Goal: Information Seeking & Learning: Learn about a topic

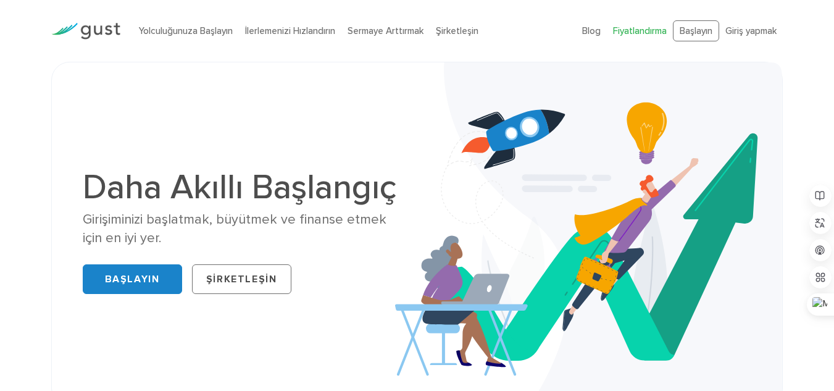
click at [637, 36] on font "Fiyatlandırma" at bounding box center [640, 30] width 54 height 11
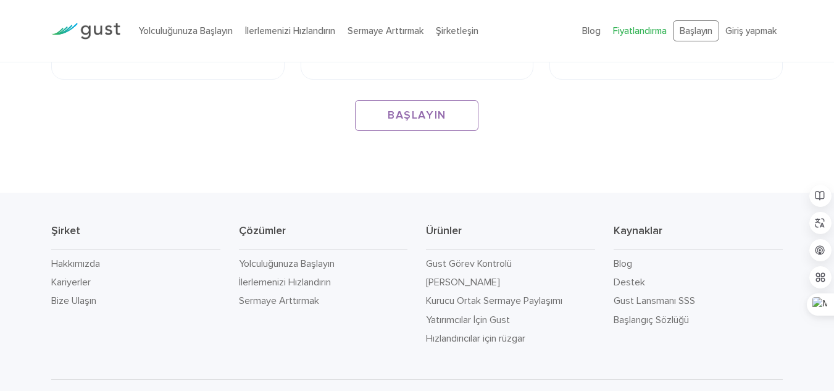
scroll to position [2082, 0]
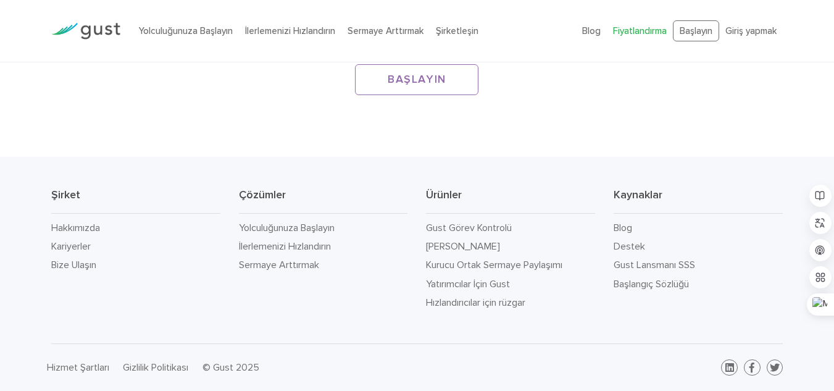
drag, startPoint x: 309, startPoint y: 83, endPoint x: 309, endPoint y: 67, distance: 16.7
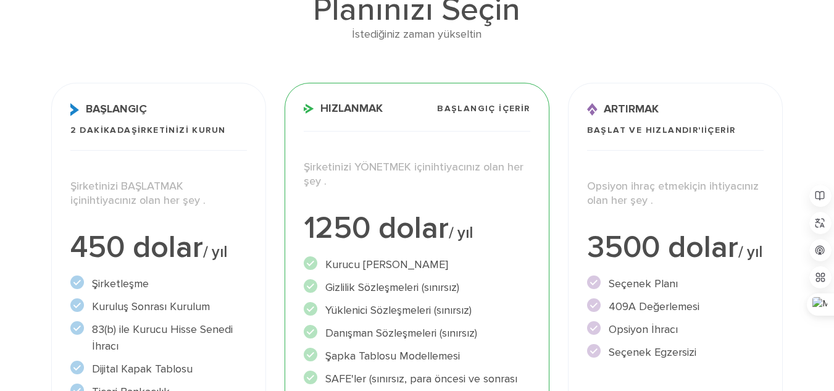
scroll to position [0, 0]
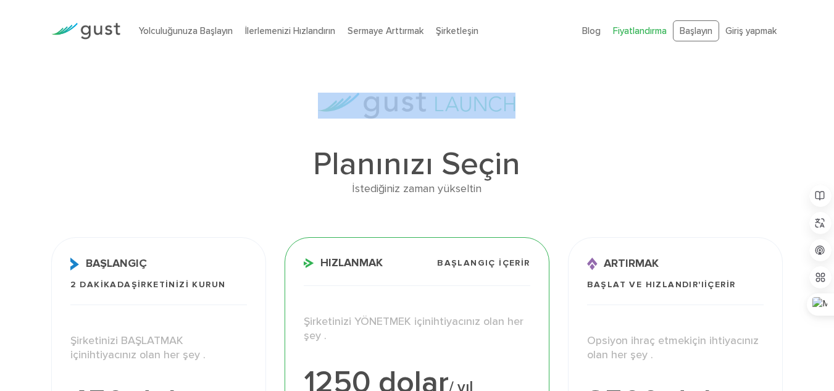
drag, startPoint x: 293, startPoint y: 119, endPoint x: 589, endPoint y: 109, distance: 295.9
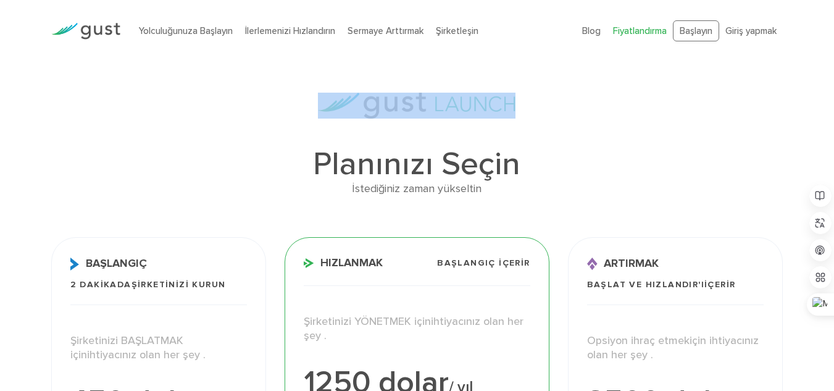
drag, startPoint x: 539, startPoint y: 107, endPoint x: 283, endPoint y: 98, distance: 256.4
click at [299, 94] on div at bounding box center [417, 106] width 732 height 26
click at [282, 98] on div at bounding box center [417, 106] width 732 height 26
drag, startPoint x: 282, startPoint y: 98, endPoint x: 572, endPoint y: 109, distance: 289.8
click at [572, 109] on div at bounding box center [417, 106] width 732 height 26
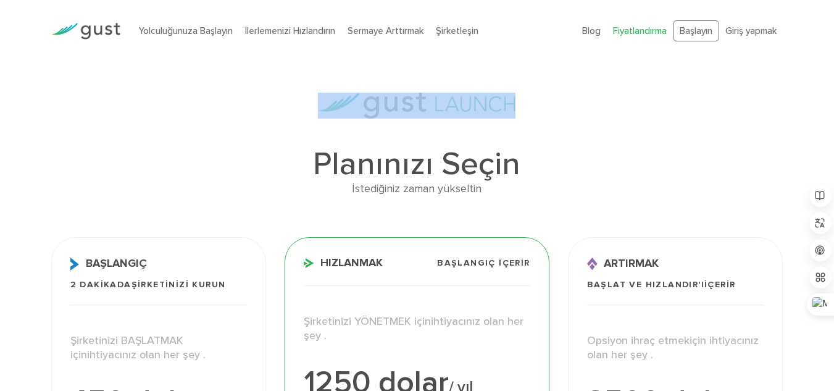
click at [572, 109] on div at bounding box center [417, 106] width 732 height 26
drag, startPoint x: 403, startPoint y: 109, endPoint x: 305, endPoint y: 107, distance: 98.2
click at [305, 107] on div at bounding box center [417, 106] width 732 height 26
click at [299, 107] on div at bounding box center [417, 106] width 732 height 26
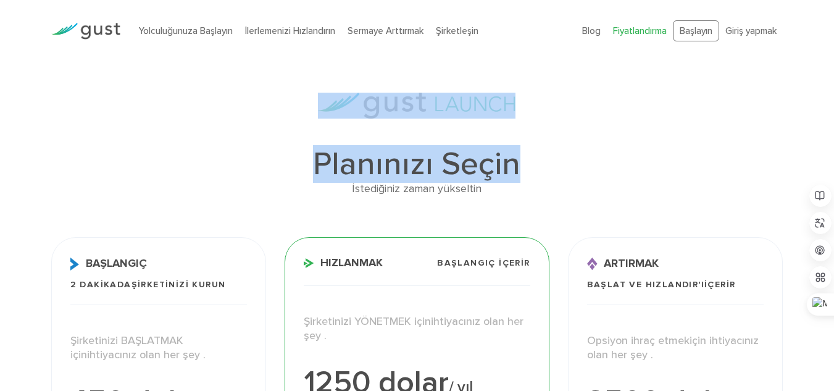
drag, startPoint x: 296, startPoint y: 115, endPoint x: 550, endPoint y: 151, distance: 256.3
click at [551, 161] on h1 "Planınızı Seçin" at bounding box center [417, 164] width 732 height 32
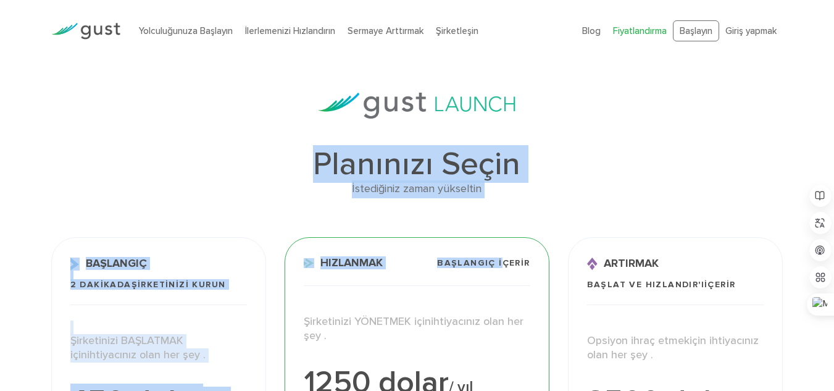
drag, startPoint x: 449, startPoint y: 172, endPoint x: 270, endPoint y: 138, distance: 182.1
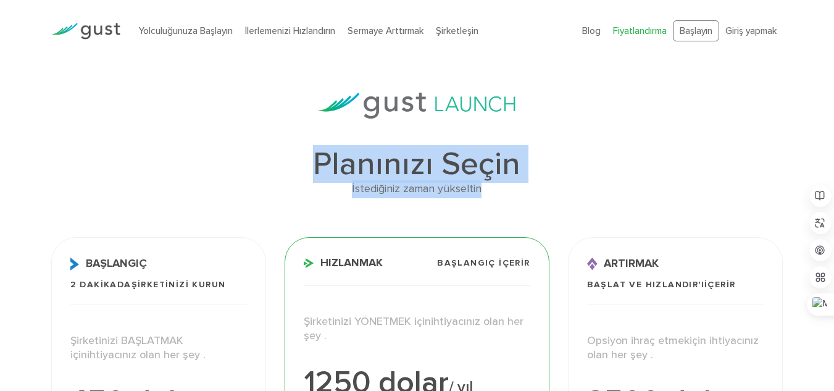
drag, startPoint x: 277, startPoint y: 149, endPoint x: 541, endPoint y: 194, distance: 267.5
click at [541, 194] on div "Planınızı Seçin İstediğiniz zaman yükseltin" at bounding box center [417, 173] width 732 height 50
click at [535, 194] on div "İstediğiniz zaman yükseltin" at bounding box center [417, 189] width 732 height 18
drag, startPoint x: 498, startPoint y: 188, endPoint x: 308, endPoint y: 167, distance: 191.4
click at [308, 167] on div "Planınızı Seçin İstediğiniz zaman yükseltin" at bounding box center [417, 173] width 732 height 50
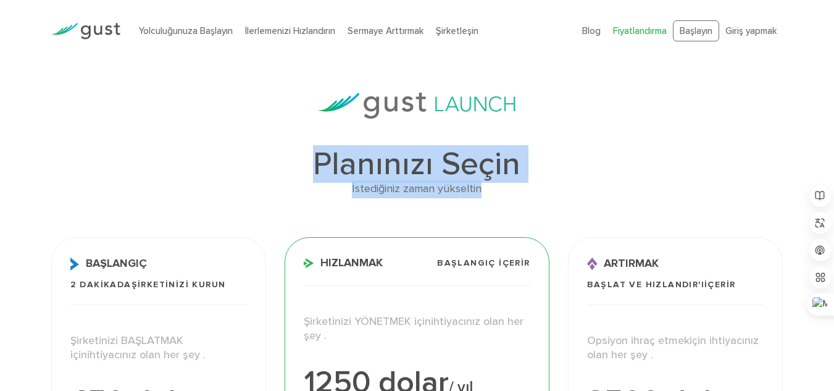
click at [308, 167] on h1 "Planınızı Seçin" at bounding box center [417, 164] width 732 height 32
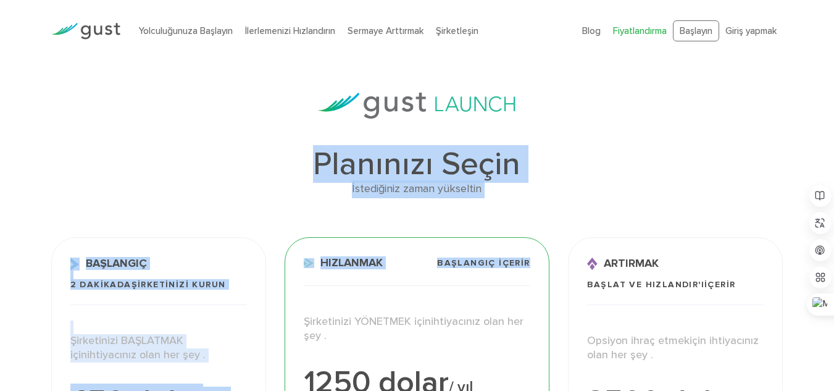
drag, startPoint x: 307, startPoint y: 167, endPoint x: 511, endPoint y: 207, distance: 206.9
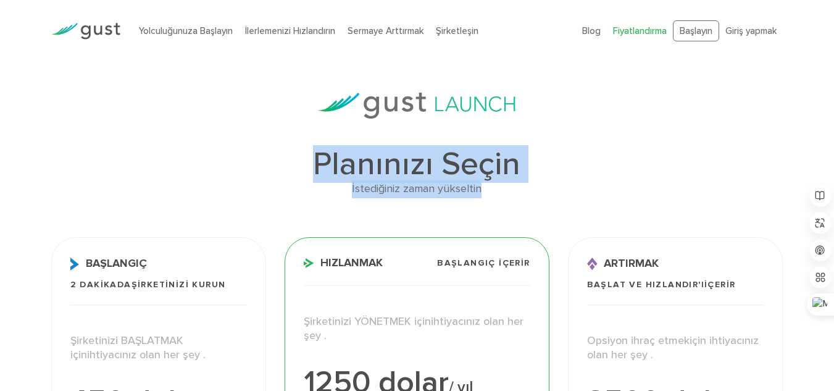
drag, startPoint x: 488, startPoint y: 192, endPoint x: 282, endPoint y: 143, distance: 211.4
drag, startPoint x: 309, startPoint y: 150, endPoint x: 501, endPoint y: 183, distance: 194.3
click at [501, 183] on div "Planınızı Seçin İstediğiniz zaman yükseltin" at bounding box center [417, 173] width 732 height 50
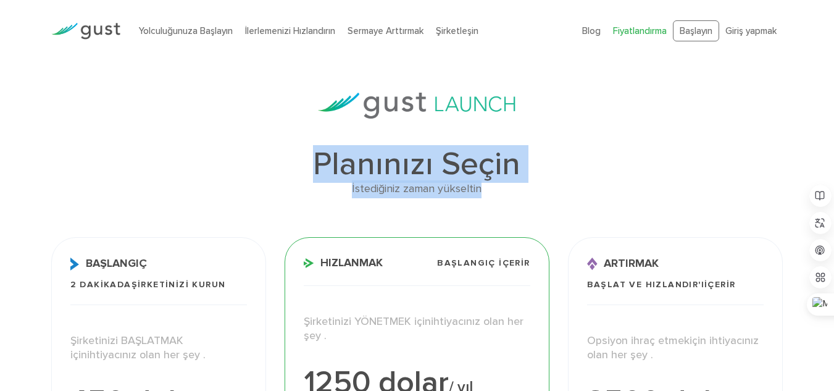
click at [499, 183] on div "İstediğiniz zaman yükseltin" at bounding box center [417, 189] width 732 height 18
click at [482, 187] on font "İstediğiniz zaman yükseltin" at bounding box center [417, 188] width 130 height 13
drag, startPoint x: 494, startPoint y: 187, endPoint x: 307, endPoint y: 153, distance: 190.1
click at [307, 153] on div "Planınızı Seçin İstediğiniz zaman yükseltin" at bounding box center [417, 173] width 732 height 50
click at [307, 153] on h1 "Planınızı Seçin" at bounding box center [417, 164] width 732 height 32
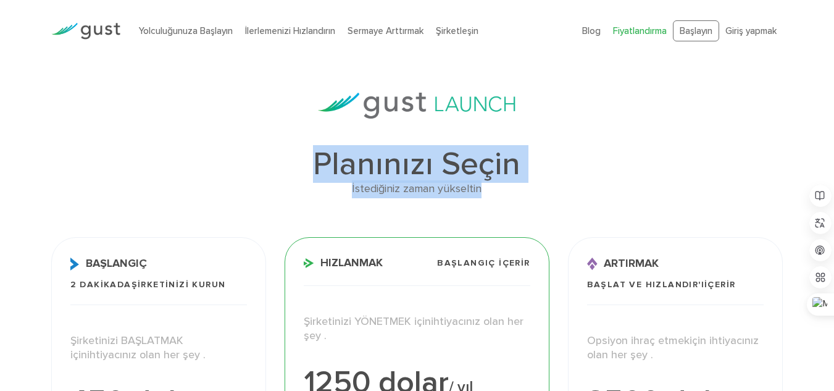
drag, startPoint x: 307, startPoint y: 153, endPoint x: 503, endPoint y: 187, distance: 198.6
click at [503, 187] on div "Planınızı Seçin İstediğiniz zaman yükseltin" at bounding box center [417, 173] width 732 height 50
click at [501, 187] on div "İstediğiniz zaman yükseltin" at bounding box center [417, 189] width 732 height 18
drag, startPoint x: 497, startPoint y: 187, endPoint x: 287, endPoint y: 166, distance: 211.0
click at [287, 166] on div "Planınızı Seçin İstediğiniz zaman yükseltin" at bounding box center [417, 173] width 732 height 50
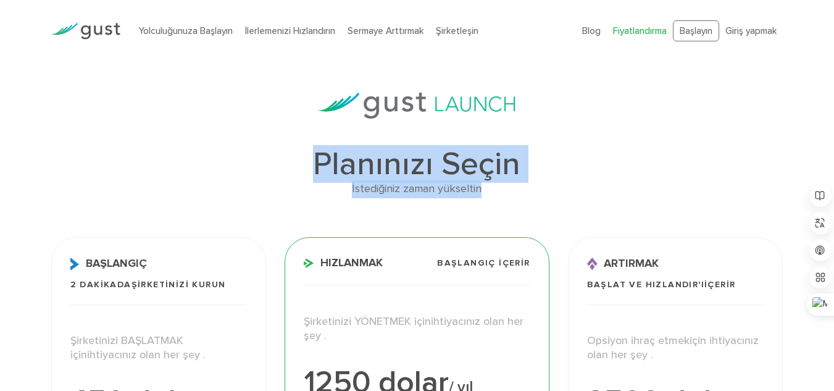
click at [287, 166] on h1 "Planınızı Seçin" at bounding box center [417, 164] width 732 height 32
drag, startPoint x: 314, startPoint y: 165, endPoint x: 514, endPoint y: 187, distance: 200.6
click at [514, 187] on div "Planınızı Seçin İstediğiniz zaman yükseltin" at bounding box center [417, 173] width 732 height 50
click at [514, 187] on div "İstediğiniz zaman yükseltin" at bounding box center [417, 189] width 732 height 18
drag, startPoint x: 504, startPoint y: 187, endPoint x: 311, endPoint y: 146, distance: 197.6
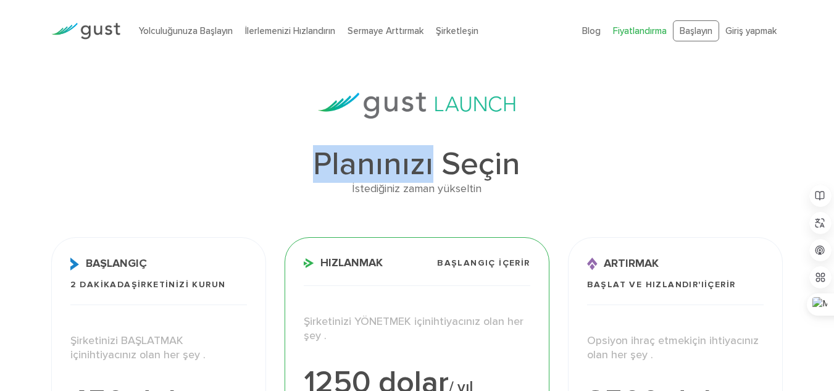
click at [307, 154] on h1 "Planınızı Seçin" at bounding box center [417, 164] width 732 height 32
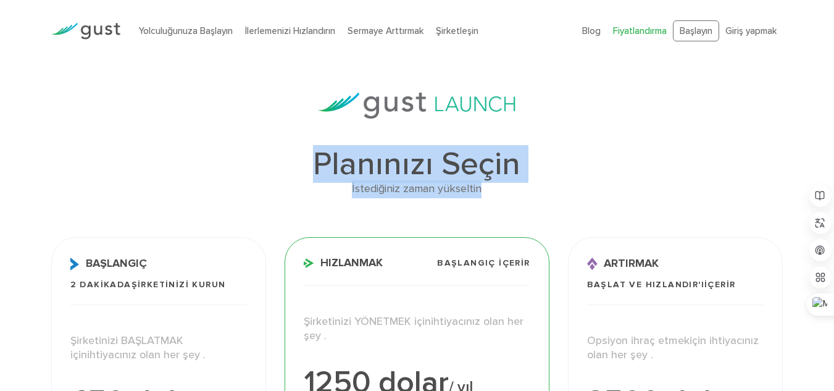
drag, startPoint x: 307, startPoint y: 154, endPoint x: 478, endPoint y: 185, distance: 174.4
click at [478, 185] on div "Planınızı Seçin İstediğiniz zaman yükseltin" at bounding box center [417, 173] width 732 height 50
click at [492, 185] on div "İstediğiniz zaman yükseltin" at bounding box center [417, 189] width 732 height 18
drag, startPoint x: 480, startPoint y: 187, endPoint x: 306, endPoint y: 156, distance: 177.5
click at [306, 156] on div "Planınızı Seçin İstediğiniz zaman yükseltin" at bounding box center [417, 173] width 732 height 50
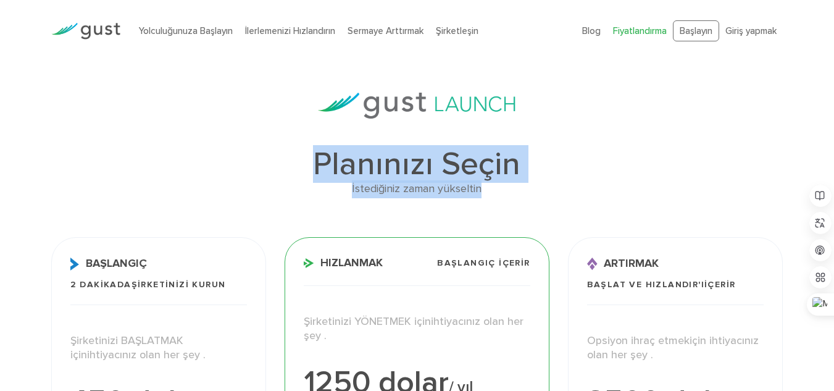
click at [306, 156] on h1 "Planınızı Seçin" at bounding box center [417, 164] width 732 height 32
drag, startPoint x: 306, startPoint y: 156, endPoint x: 496, endPoint y: 195, distance: 194.8
click at [496, 195] on div "Planınızı Seçin İstediğiniz zaman yükseltin" at bounding box center [417, 173] width 732 height 50
click at [496, 195] on div "İstediğiniz zaman yükseltin" at bounding box center [417, 189] width 732 height 18
drag, startPoint x: 492, startPoint y: 191, endPoint x: 306, endPoint y: 156, distance: 189.9
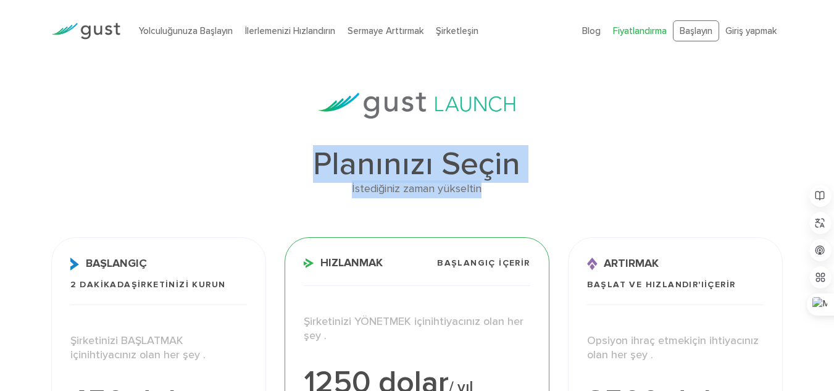
click at [306, 156] on div "Planınızı Seçin İstediğiniz zaman yükseltin" at bounding box center [417, 173] width 732 height 50
click at [306, 156] on h1 "Planınızı Seçin" at bounding box center [417, 164] width 732 height 32
drag, startPoint x: 306, startPoint y: 156, endPoint x: 479, endPoint y: 185, distance: 175.9
click at [479, 185] on div "Planınızı Seçin İstediğiniz zaman yükseltin" at bounding box center [417, 173] width 732 height 50
click at [493, 188] on div "İstediğiniz zaman yükseltin" at bounding box center [417, 189] width 732 height 18
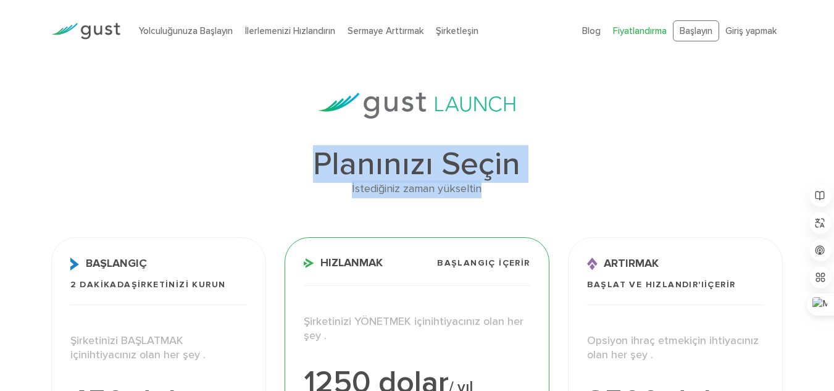
drag, startPoint x: 493, startPoint y: 188, endPoint x: 278, endPoint y: 144, distance: 219.2
drag, startPoint x: 289, startPoint y: 149, endPoint x: 509, endPoint y: 187, distance: 223.1
click at [509, 187] on div "Planınızı Seçin İstediğiniz zaman yükseltin" at bounding box center [417, 173] width 732 height 50
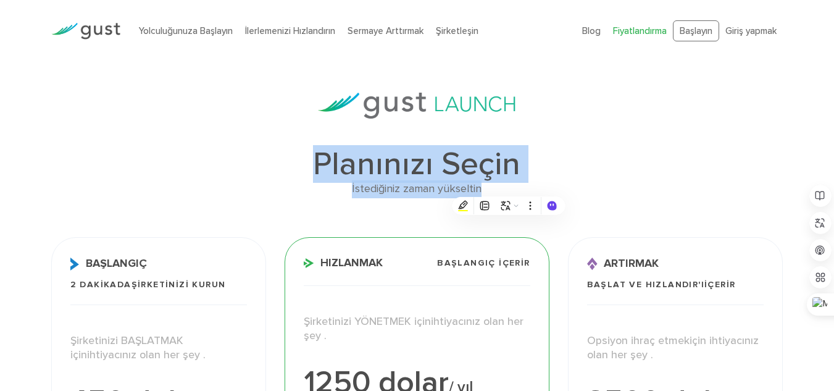
click at [507, 187] on div "İstediğiniz zaman yükseltin" at bounding box center [417, 189] width 732 height 18
drag, startPoint x: 438, startPoint y: 183, endPoint x: 286, endPoint y: 157, distance: 154.8
click at [286, 157] on div "Planınızı Seçin İstediğiniz zaman yükseltin" at bounding box center [417, 173] width 732 height 50
click at [288, 157] on h1 "Planınızı Seçin" at bounding box center [417, 164] width 732 height 32
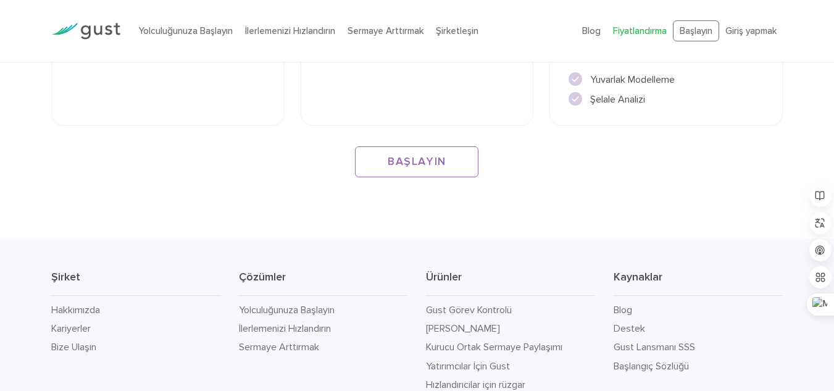
scroll to position [2082, 0]
